Goal: Task Accomplishment & Management: Manage account settings

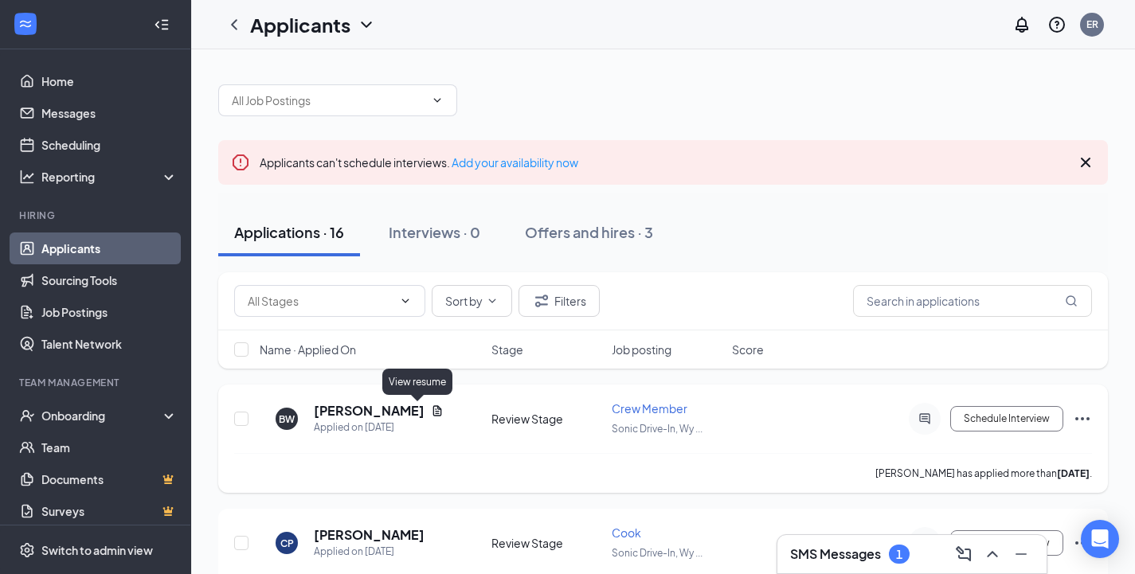
click at [431, 414] on icon "Document" at bounding box center [437, 411] width 13 height 13
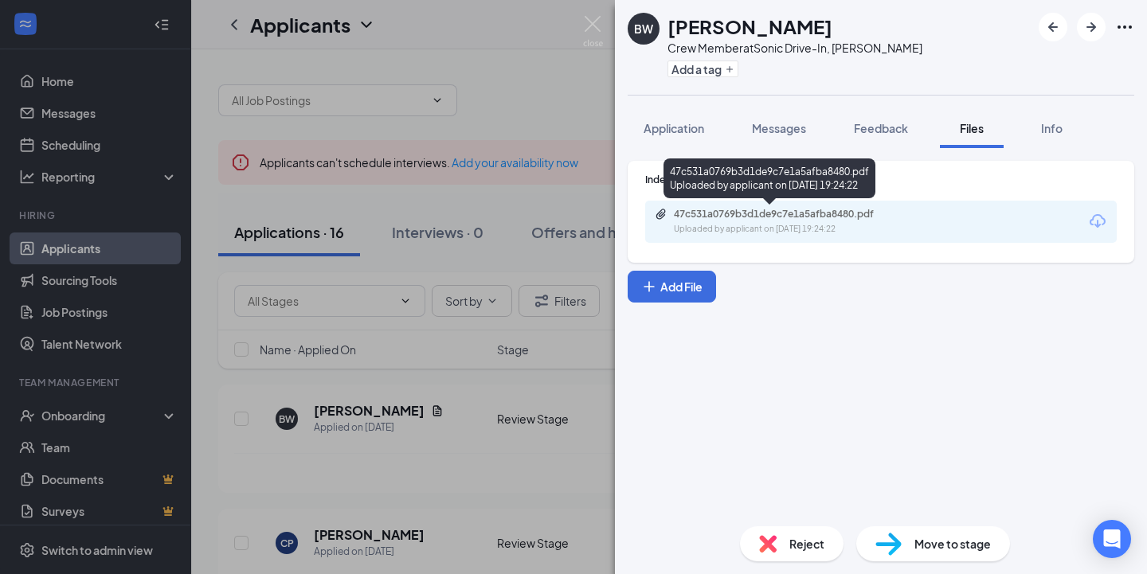
click at [774, 211] on div "47c531a0769b3d1de9c7e1a5afba8480.pdf" at bounding box center [785, 214] width 223 height 13
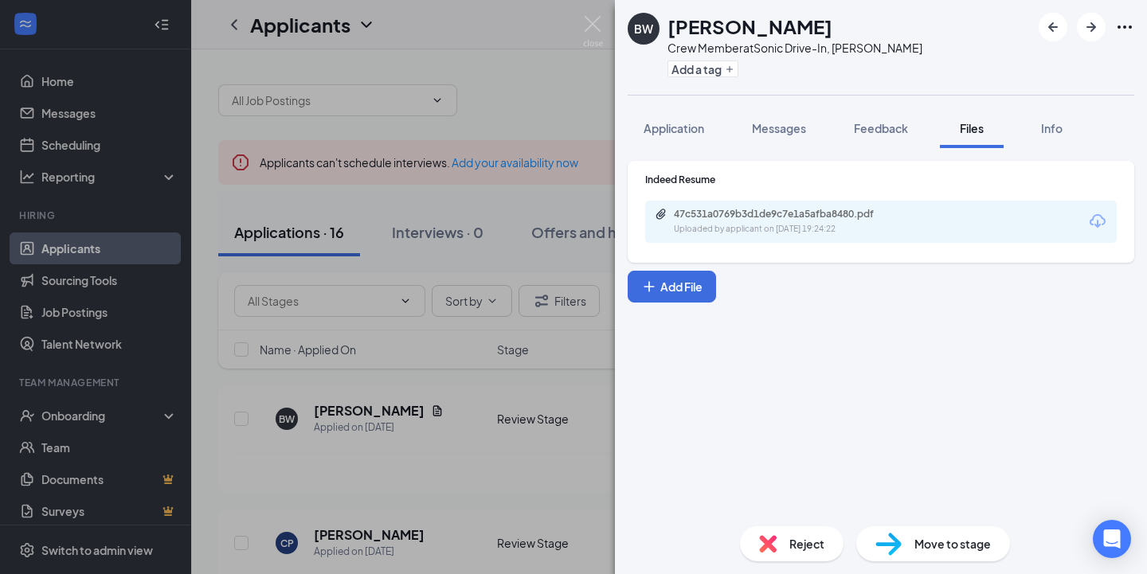
click at [511, 112] on div "BW [PERSON_NAME] Crew Member at Sonic Drive-In, [PERSON_NAME] Add a tag Applica…" at bounding box center [573, 287] width 1147 height 574
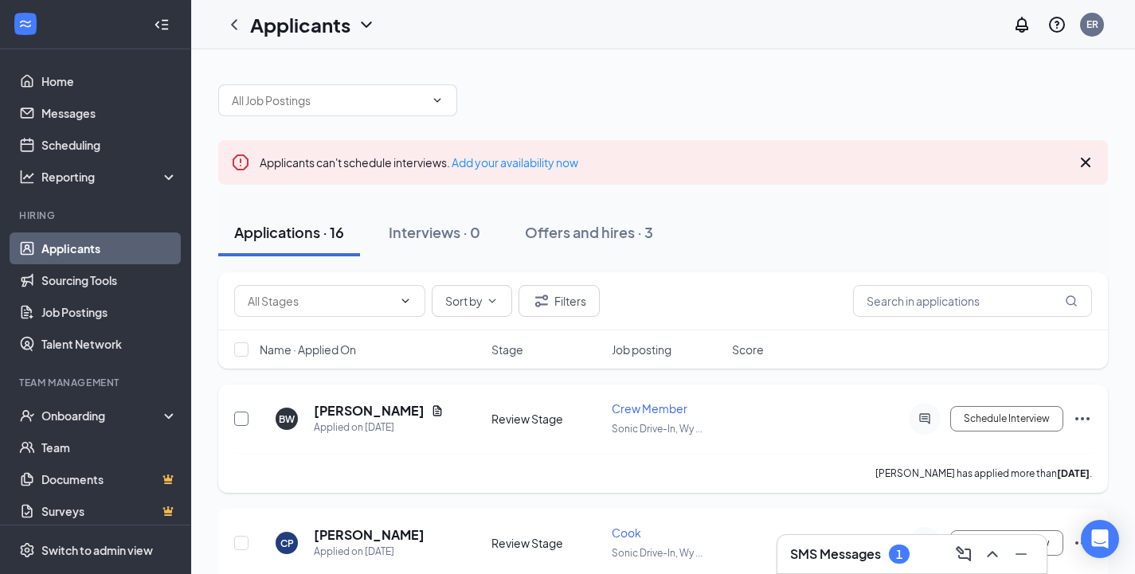
click at [238, 413] on input "checkbox" at bounding box center [241, 419] width 14 height 14
checkbox input "true"
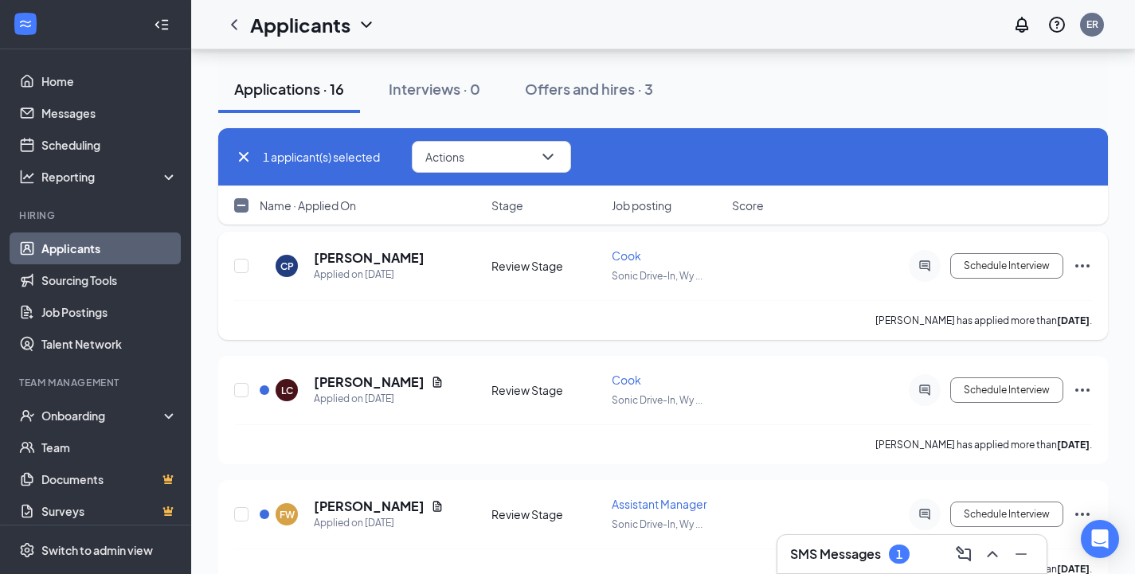
scroll to position [319, 0]
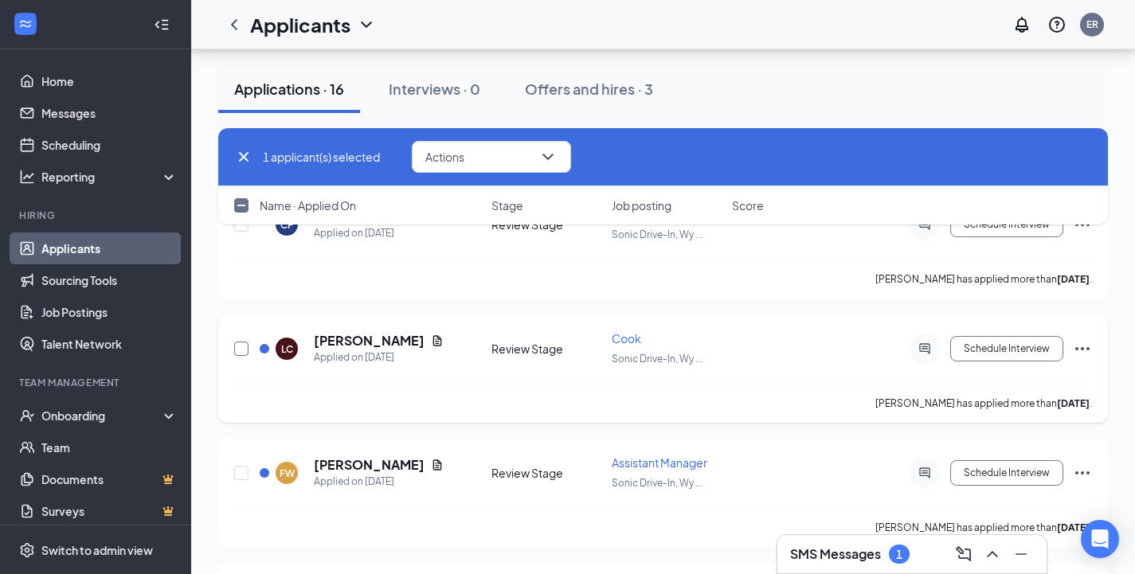
click at [241, 351] on input "checkbox" at bounding box center [241, 349] width 14 height 14
checkbox input "true"
click at [542, 156] on icon "ChevronDown" at bounding box center [548, 156] width 19 height 19
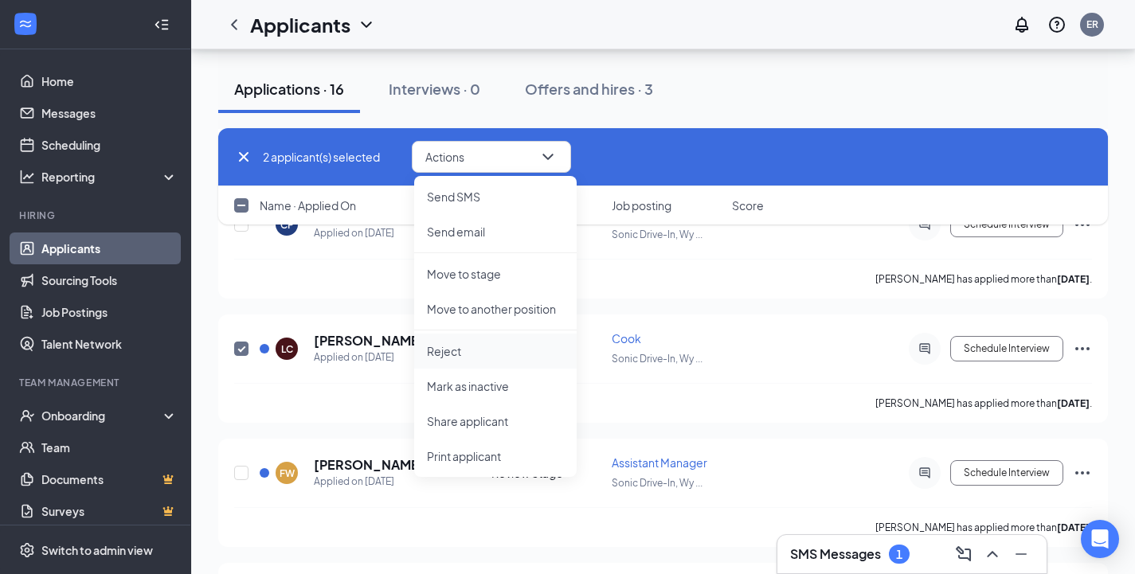
click at [448, 344] on p "Reject" at bounding box center [495, 351] width 137 height 16
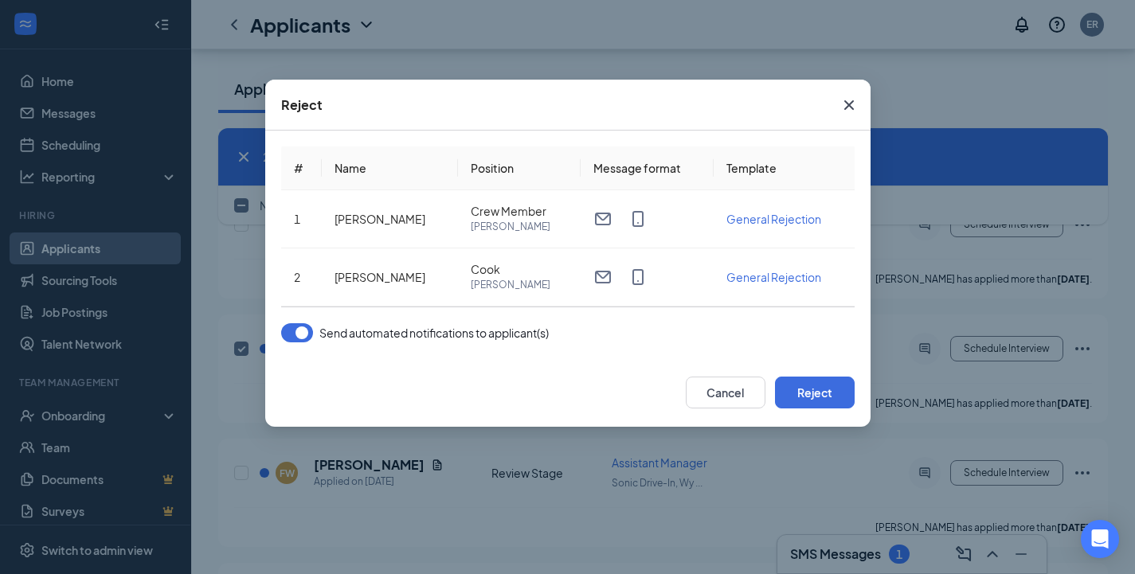
click at [304, 327] on button "button" at bounding box center [297, 332] width 32 height 19
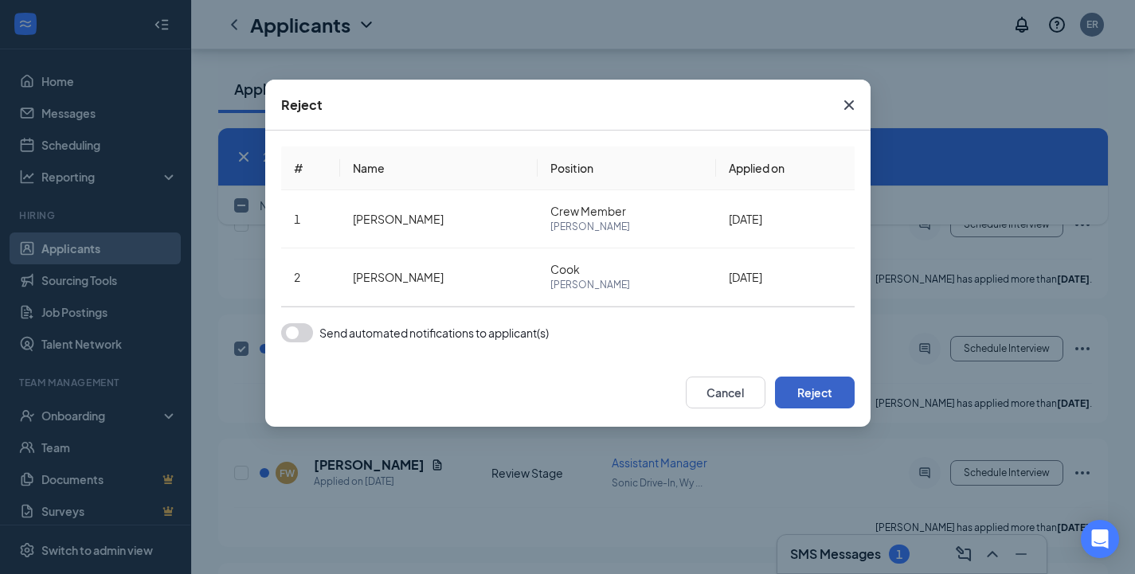
click at [827, 391] on button "Reject" at bounding box center [815, 393] width 80 height 32
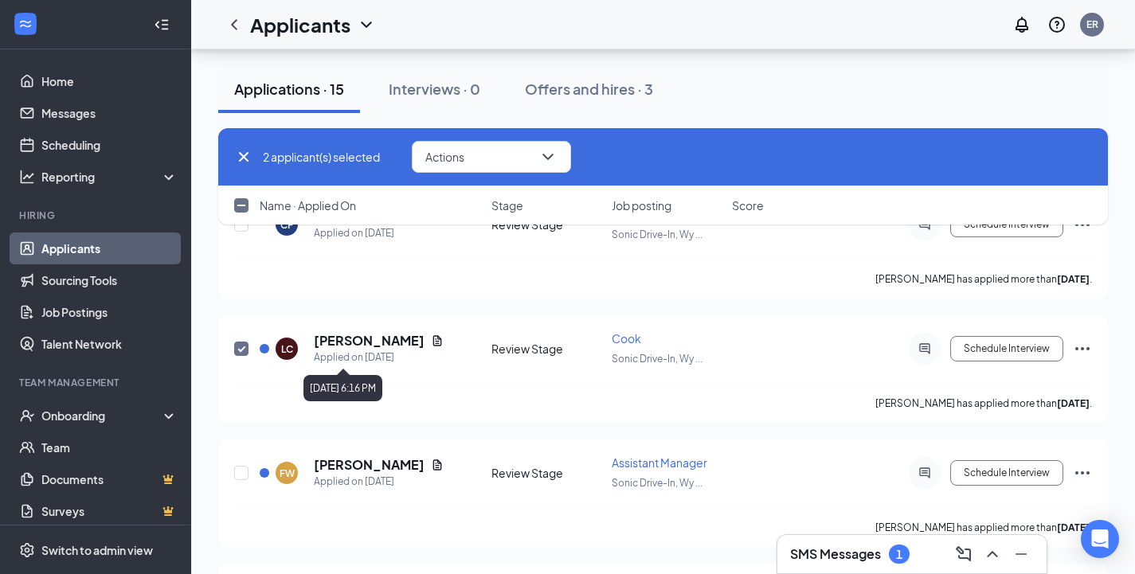
checkbox input "false"
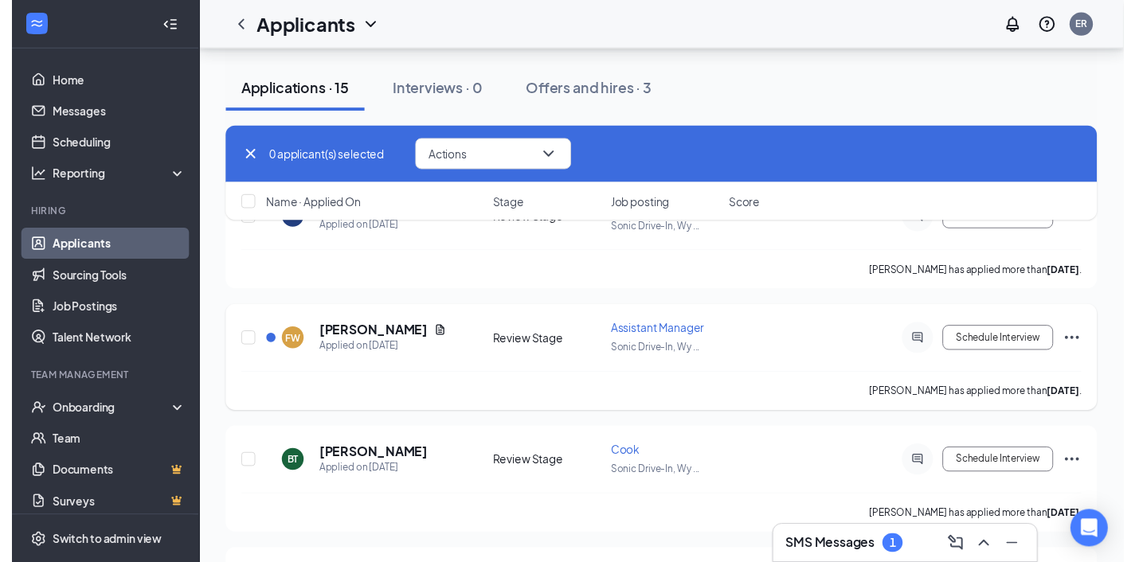
scroll to position [159, 0]
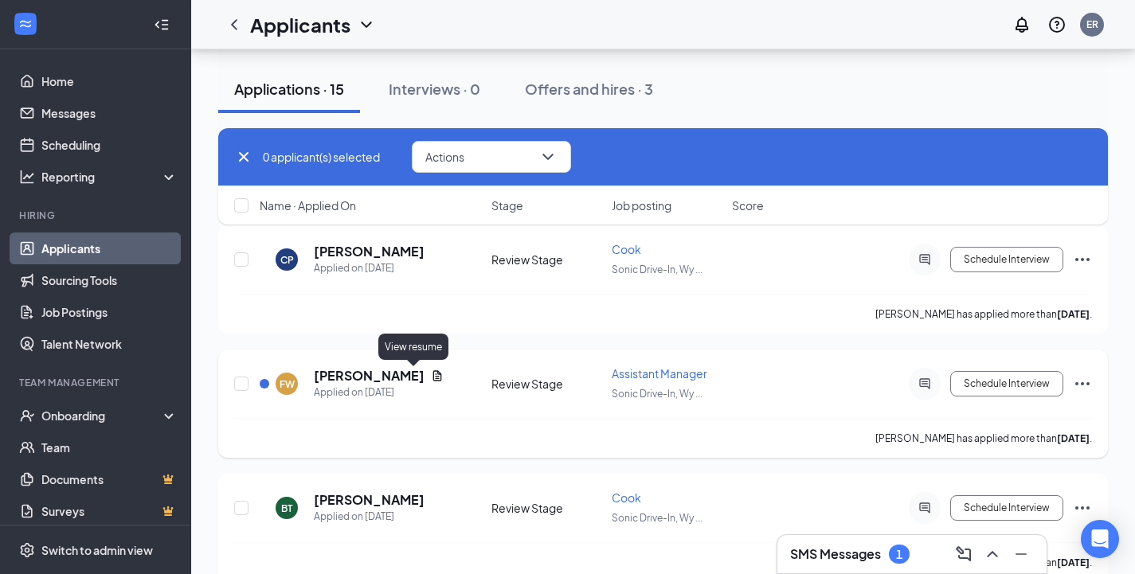
click at [433, 378] on icon "Document" at bounding box center [437, 375] width 9 height 10
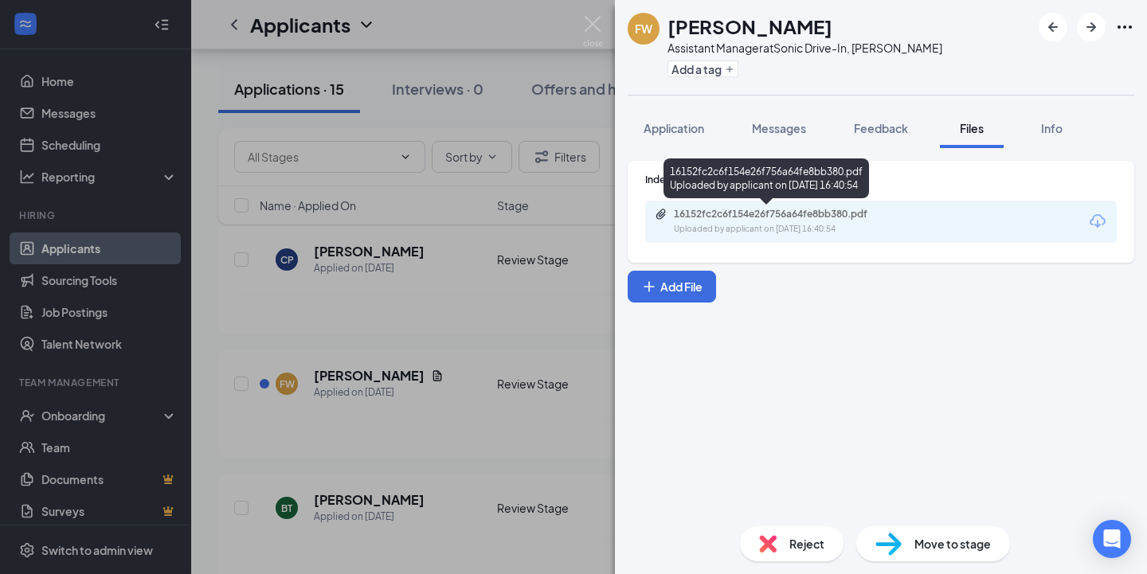
click at [786, 210] on div "16152fc2c6f154e26f756a64fe8bb380.pdf" at bounding box center [785, 214] width 223 height 13
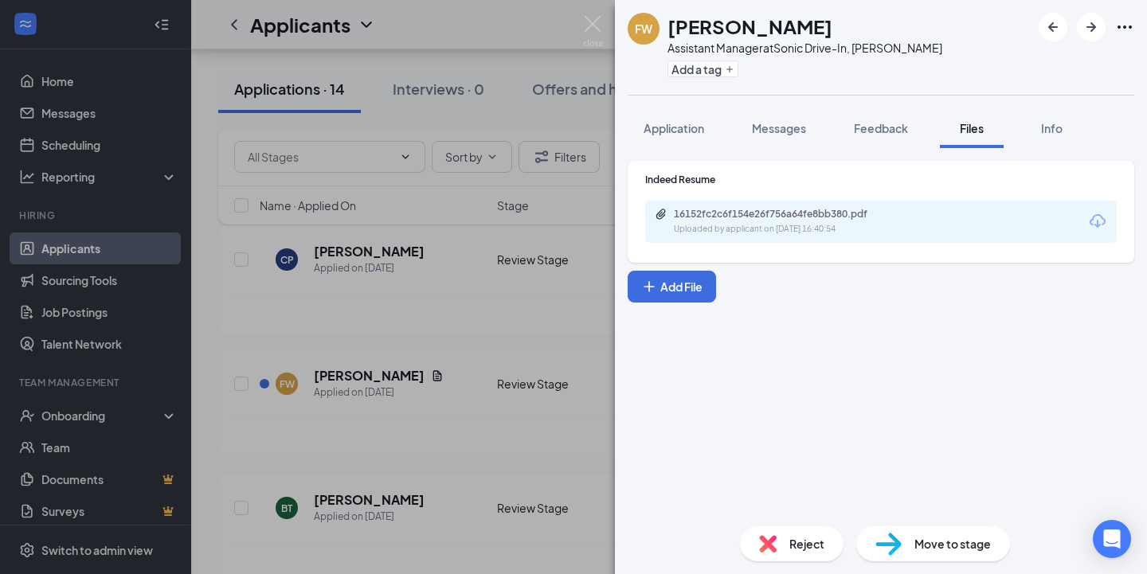
click at [237, 382] on div "FW [PERSON_NAME] Assistant Manager at Sonic Drive-In, [PERSON_NAME] Add a tag A…" at bounding box center [573, 287] width 1147 height 574
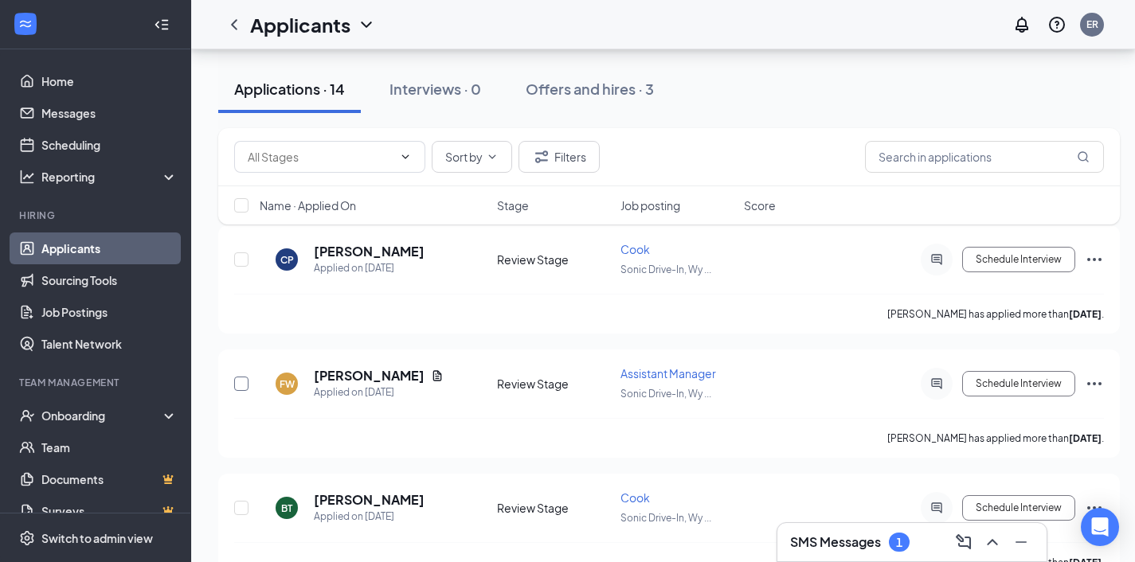
click at [237, 382] on input "checkbox" at bounding box center [241, 384] width 14 height 14
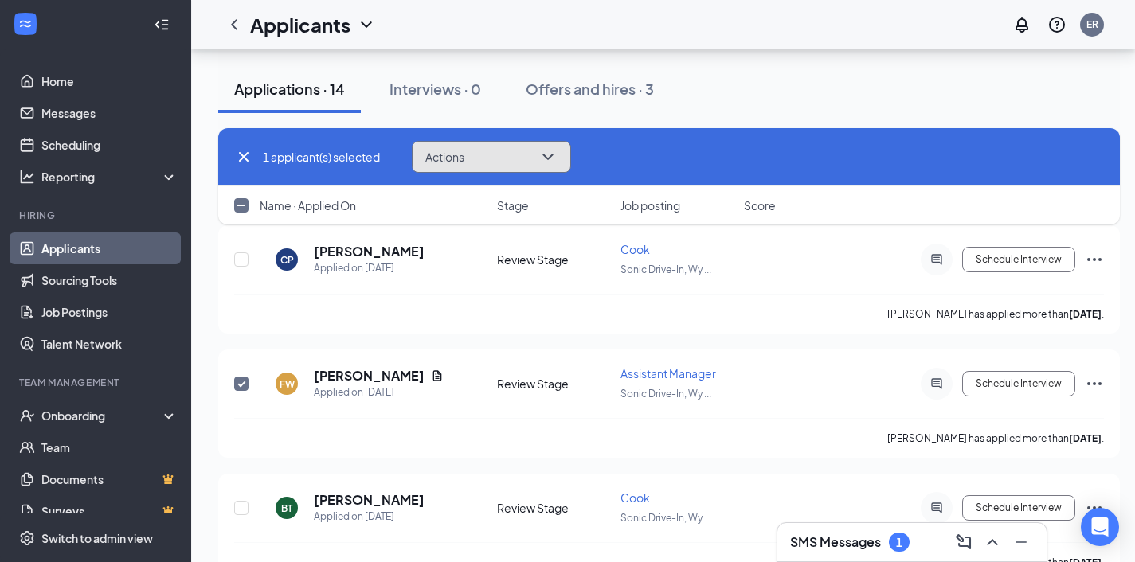
click at [502, 163] on button "Actions" at bounding box center [491, 157] width 159 height 32
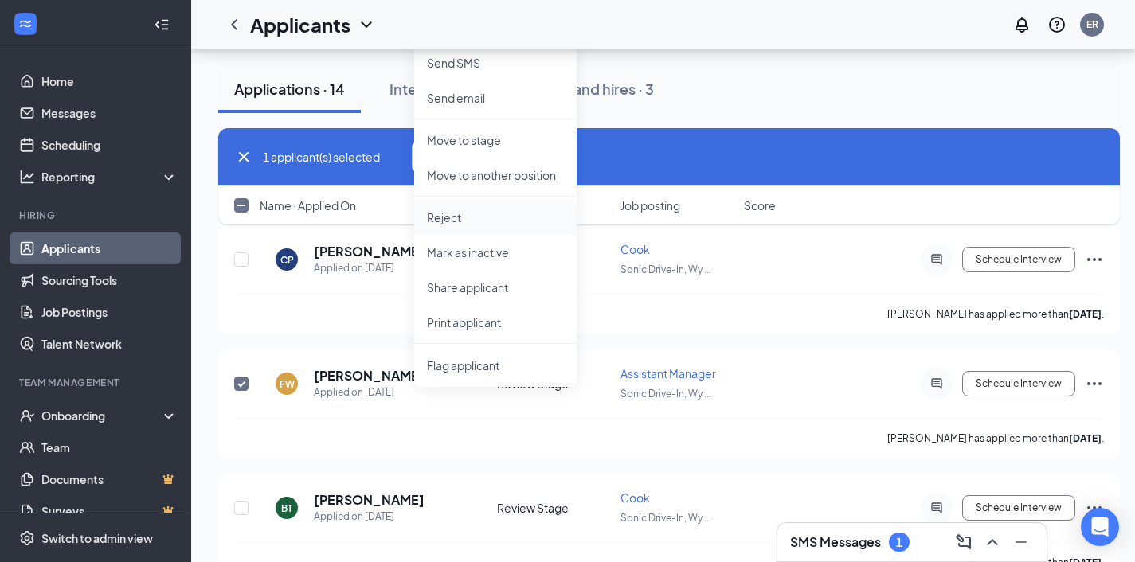
click at [492, 221] on p "Reject" at bounding box center [495, 218] width 137 height 16
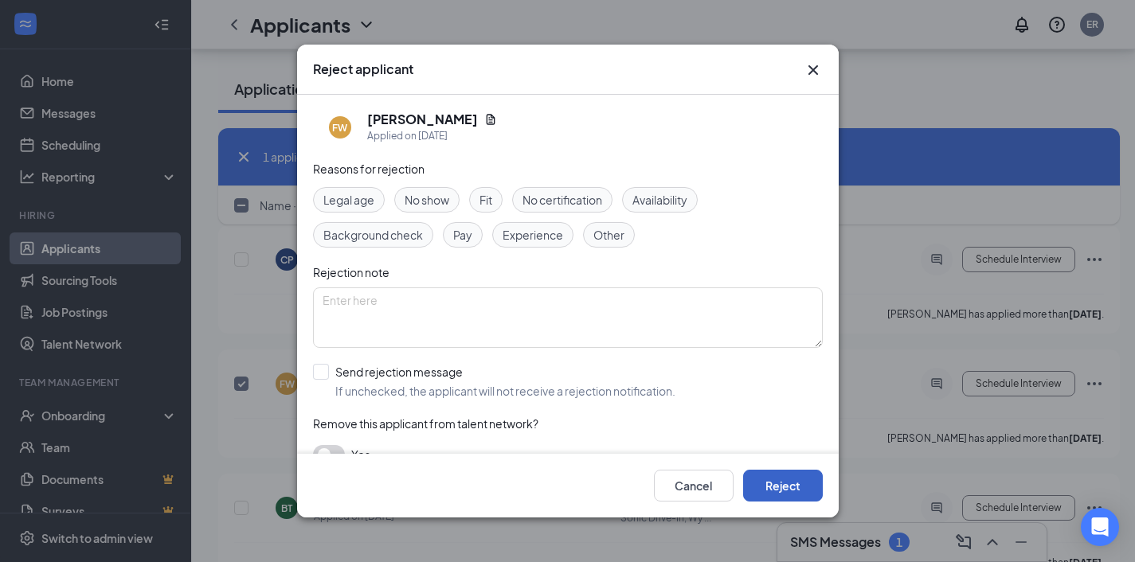
click at [766, 491] on button "Reject" at bounding box center [783, 486] width 80 height 32
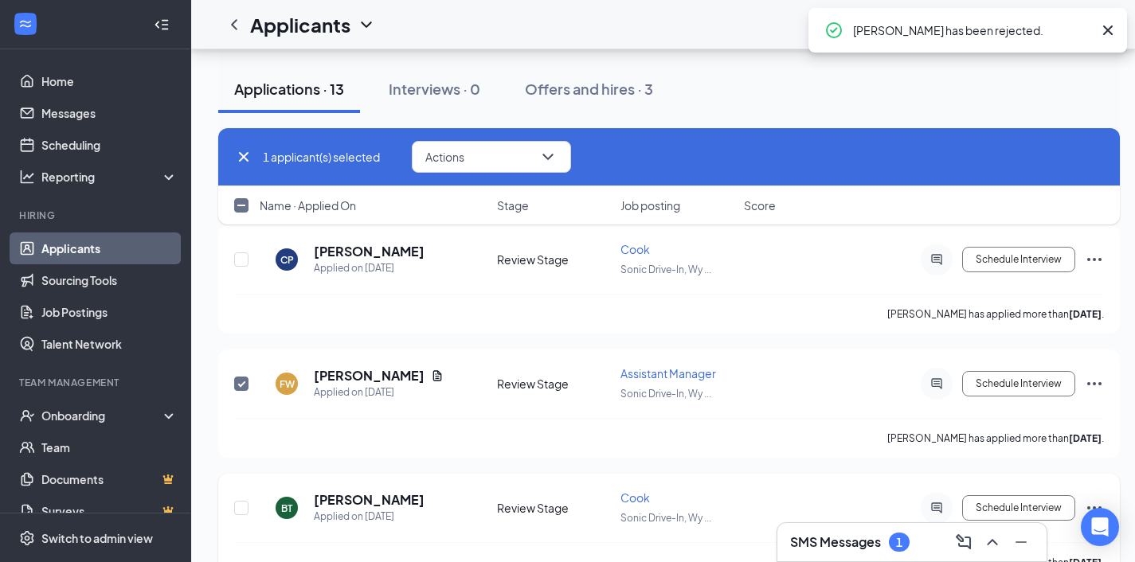
checkbox input "false"
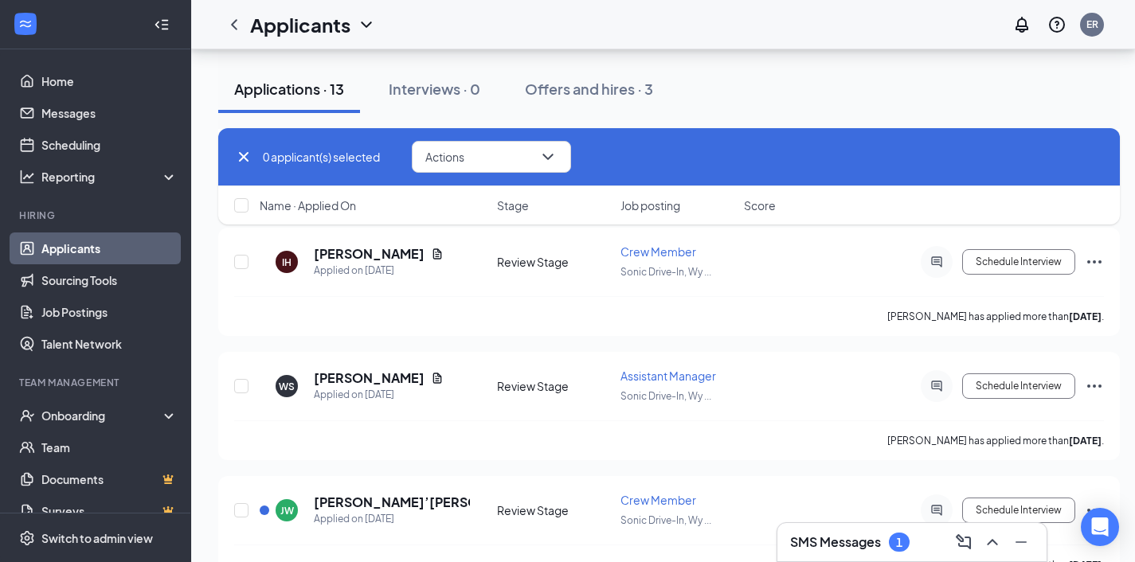
scroll to position [558, 0]
